Goal: Transaction & Acquisition: Subscribe to service/newsletter

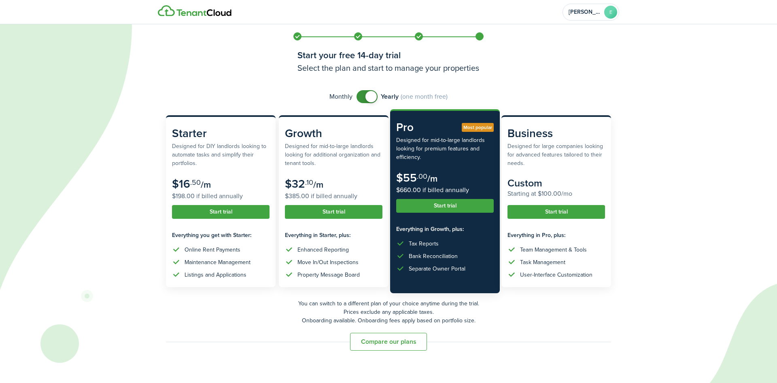
checkbox input "false"
click at [365, 98] on span at bounding box center [367, 96] width 8 height 13
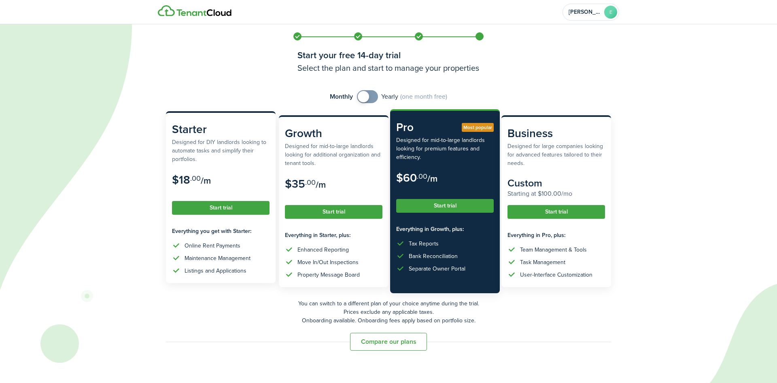
click at [211, 206] on button "Start trial" at bounding box center [221, 208] width 98 height 14
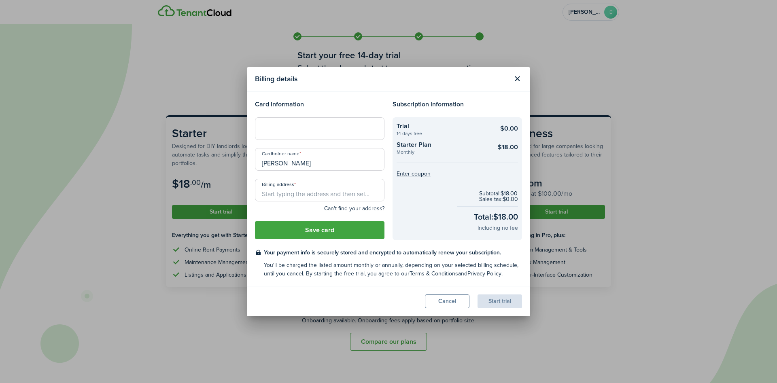
click at [454, 303] on button "Cancel" at bounding box center [447, 302] width 45 height 14
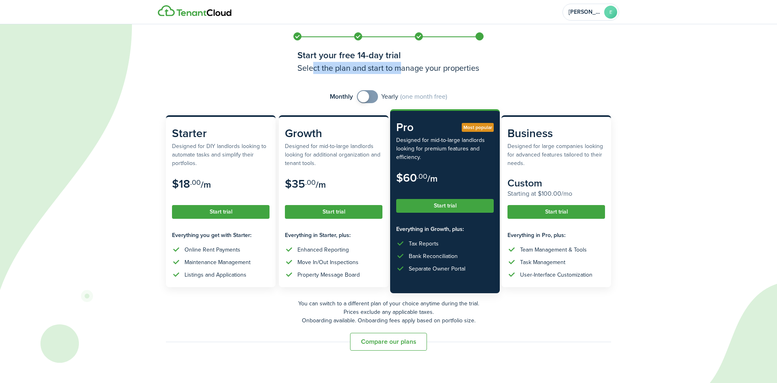
drag, startPoint x: 315, startPoint y: 73, endPoint x: 398, endPoint y: 75, distance: 83.0
click at [398, 75] on div "Start your free 14-day trial Select the plan and start to manage your properties" at bounding box center [388, 57] width 194 height 66
drag, startPoint x: 431, startPoint y: 69, endPoint x: 420, endPoint y: 67, distance: 10.7
click at [431, 70] on h3 "Select the plan and start to manage your properties" at bounding box center [388, 68] width 182 height 12
drag, startPoint x: 399, startPoint y: 66, endPoint x: 492, endPoint y: 69, distance: 93.1
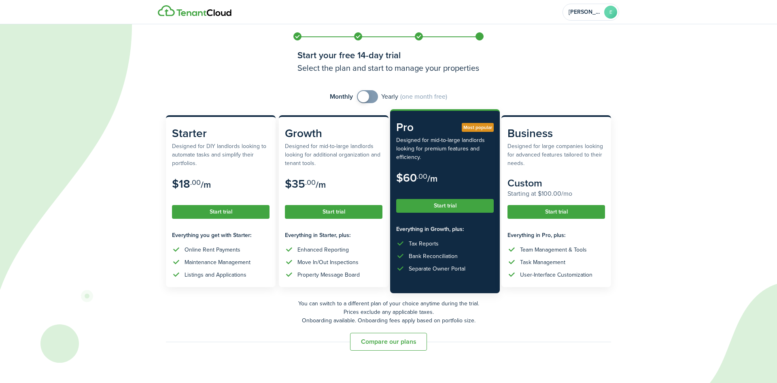
click at [492, 69] on on-boarding-layout "[PERSON_NAME] E Start your free 14-day trial Select the plan and start to manag…" at bounding box center [388, 181] width 777 height 314
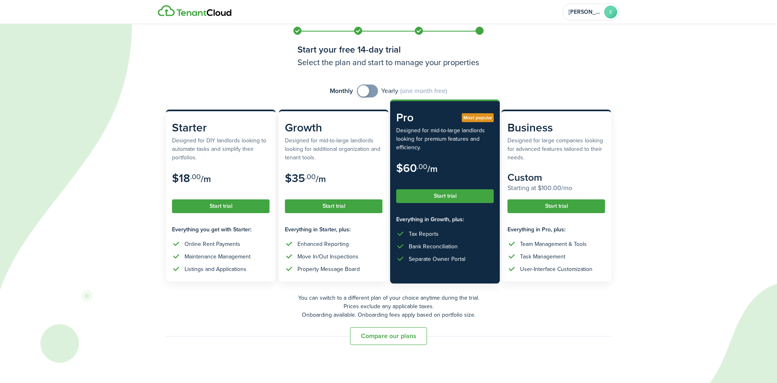
scroll to position [8, 0]
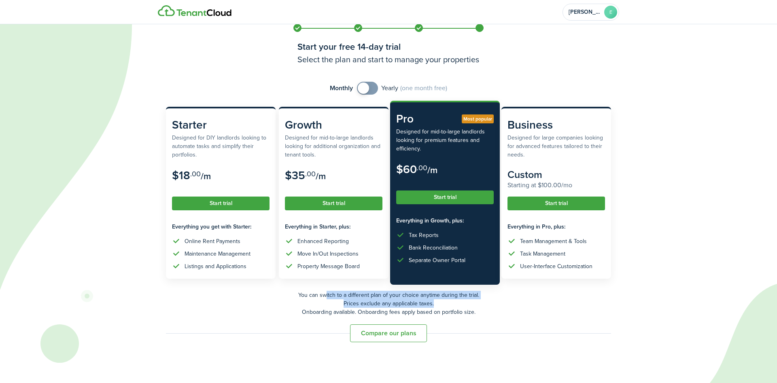
drag, startPoint x: 325, startPoint y: 296, endPoint x: 467, endPoint y: 303, distance: 143.0
click at [467, 303] on p "You can switch to a different plan of your choice anytime during the trial. Pri…" at bounding box center [388, 303] width 445 height 25
click at [414, 312] on p "You can switch to a different plan of your choice anytime during the trial. Pri…" at bounding box center [388, 303] width 445 height 25
click at [405, 331] on button "Compare our plans" at bounding box center [388, 334] width 77 height 18
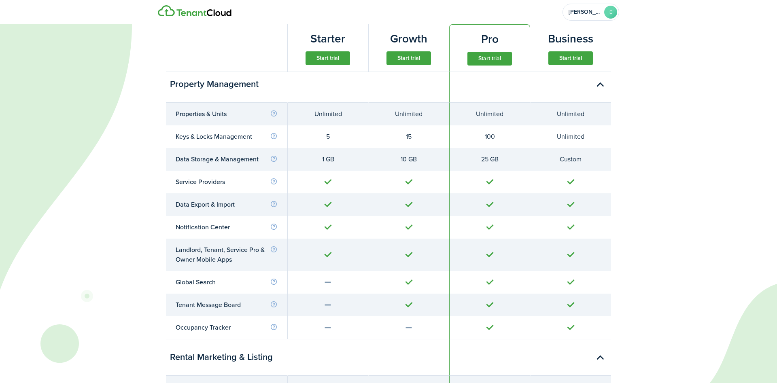
scroll to position [345, 0]
click at [322, 60] on button "Start trial" at bounding box center [327, 58] width 45 height 14
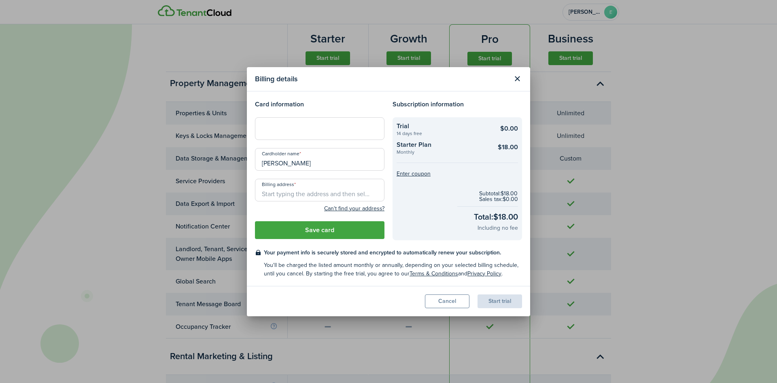
click at [303, 134] on div at bounding box center [319, 128] width 129 height 23
click at [520, 76] on button "Close modal" at bounding box center [517, 79] width 14 height 14
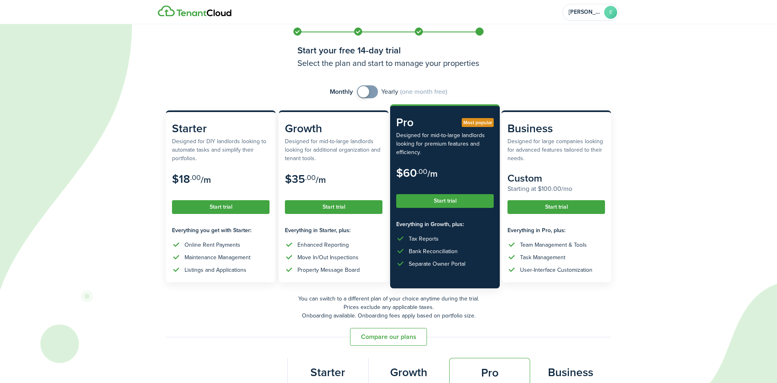
scroll to position [0, 0]
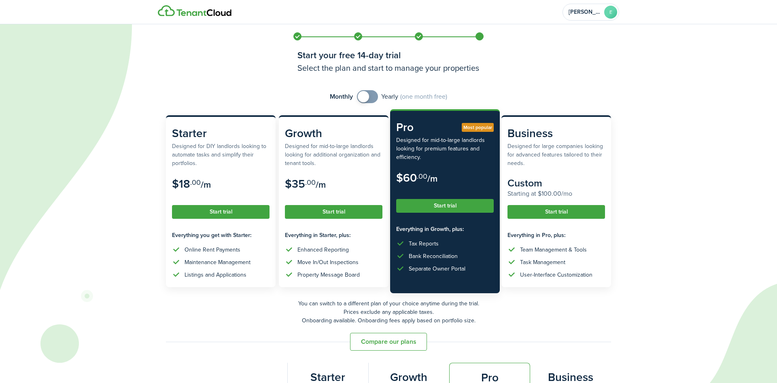
click at [198, 13] on img at bounding box center [195, 10] width 74 height 11
drag, startPoint x: 198, startPoint y: 13, endPoint x: 162, endPoint y: 9, distance: 36.2
click at [198, 13] on img at bounding box center [195, 10] width 74 height 11
click at [155, 8] on div "[PERSON_NAME]" at bounding box center [388, 12] width 469 height 24
click at [612, 14] on avatar-text "E" at bounding box center [610, 12] width 13 height 13
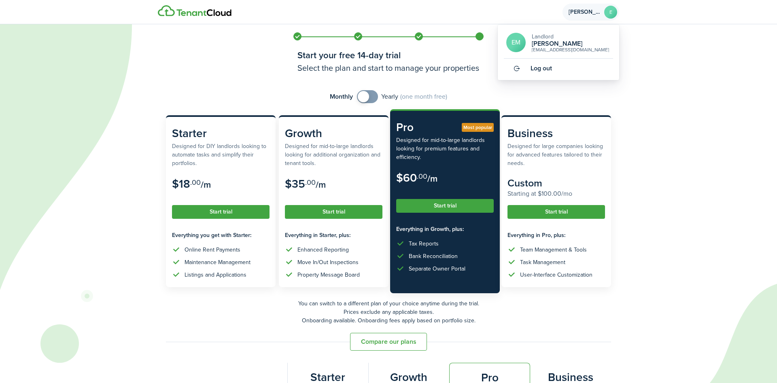
click at [549, 37] on span "Landlord" at bounding box center [543, 36] width 22 height 8
click at [533, 33] on span "Landlord" at bounding box center [543, 36] width 22 height 8
click at [658, 42] on icon at bounding box center [340, 191] width 681 height 383
click at [55, 344] on icon at bounding box center [340, 191] width 681 height 383
click at [185, 14] on img at bounding box center [195, 10] width 74 height 11
